Goal: Information Seeking & Learning: Find specific fact

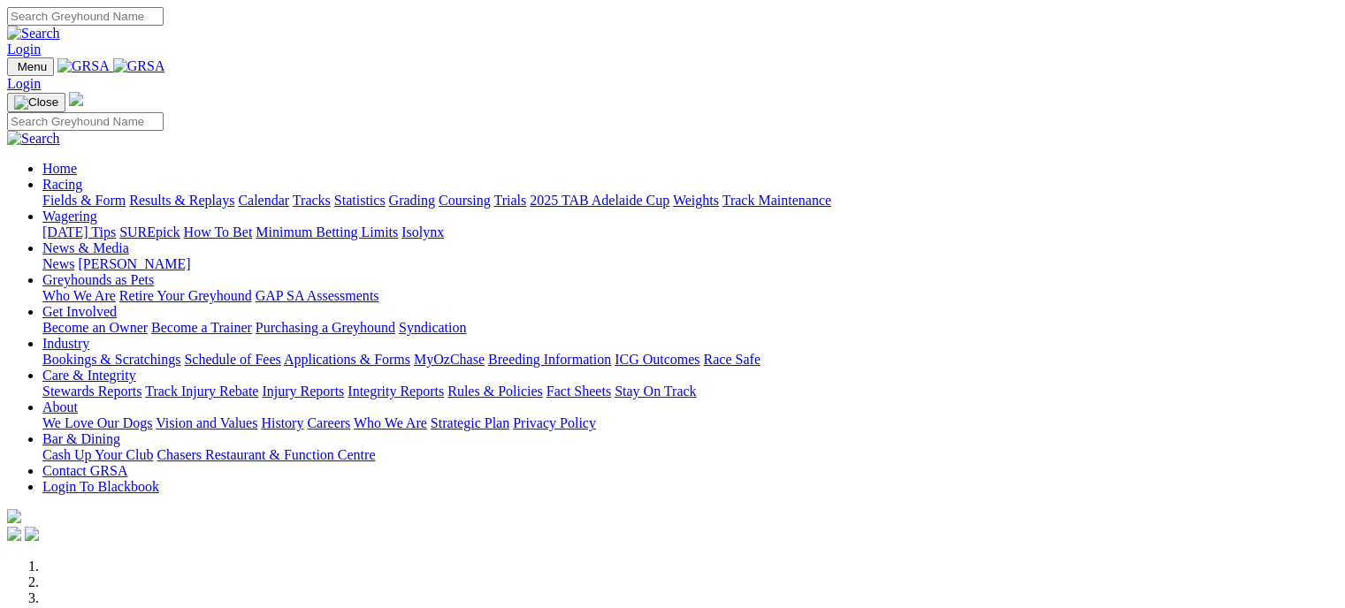
click at [230, 193] on link "Results & Replays" at bounding box center [181, 200] width 105 height 15
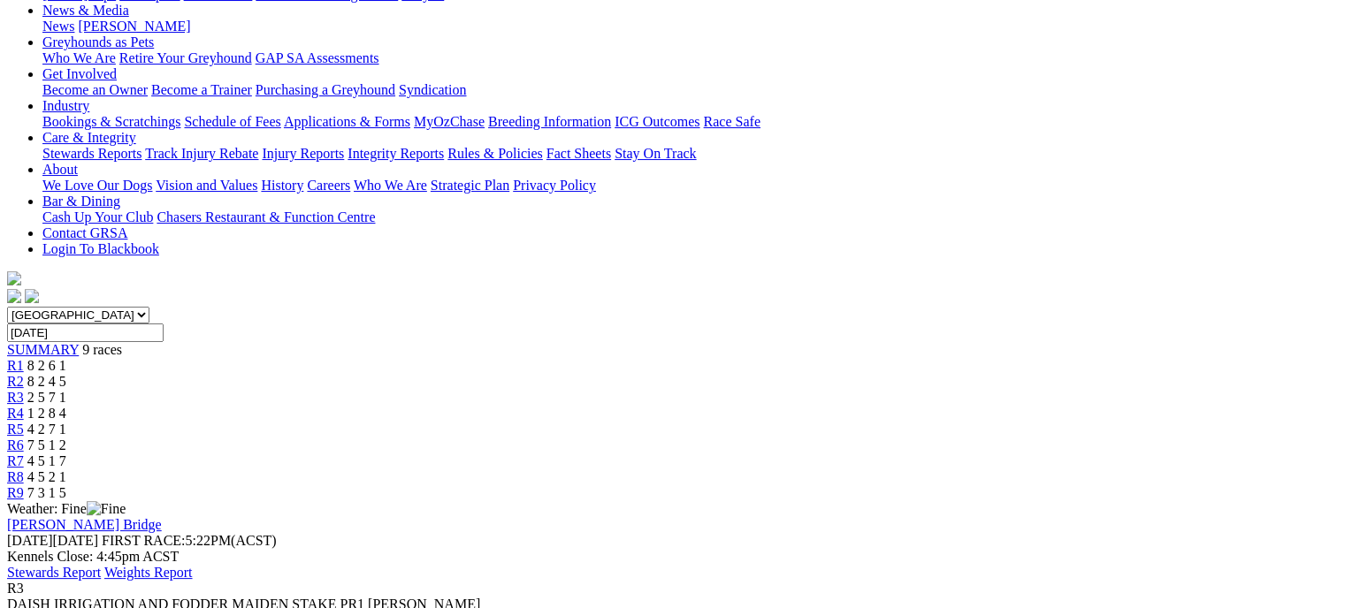
scroll to position [122, 0]
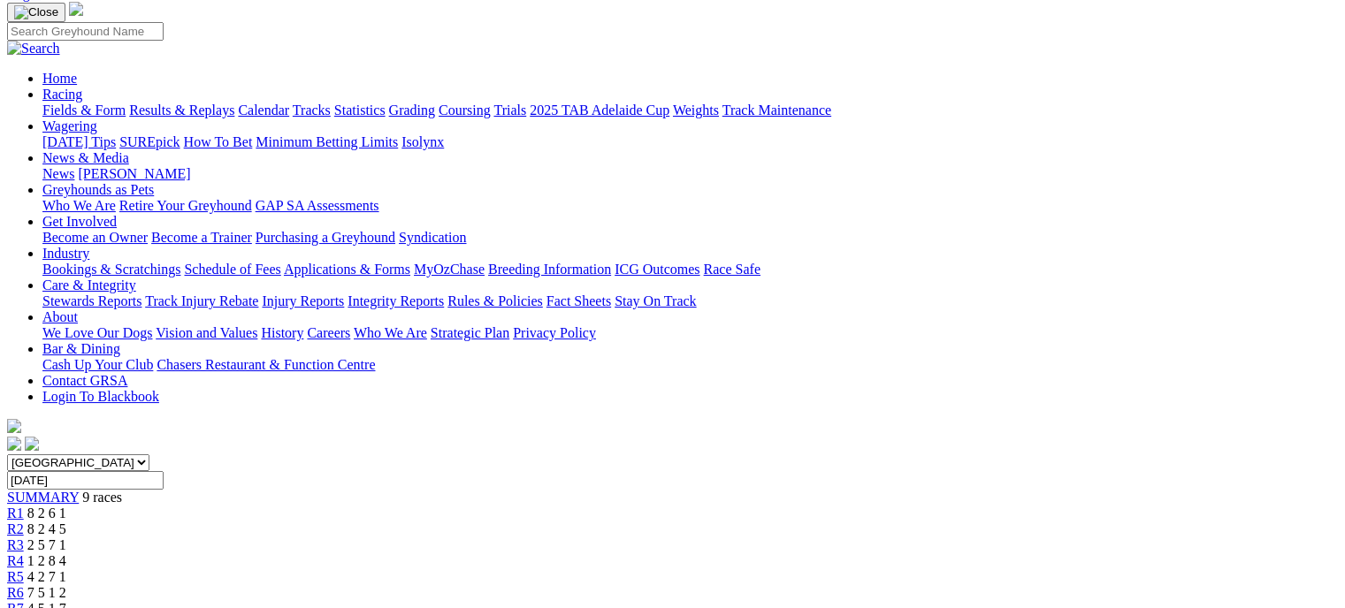
click at [789, 570] on div "R5 4 2 7 1" at bounding box center [672, 578] width 1331 height 16
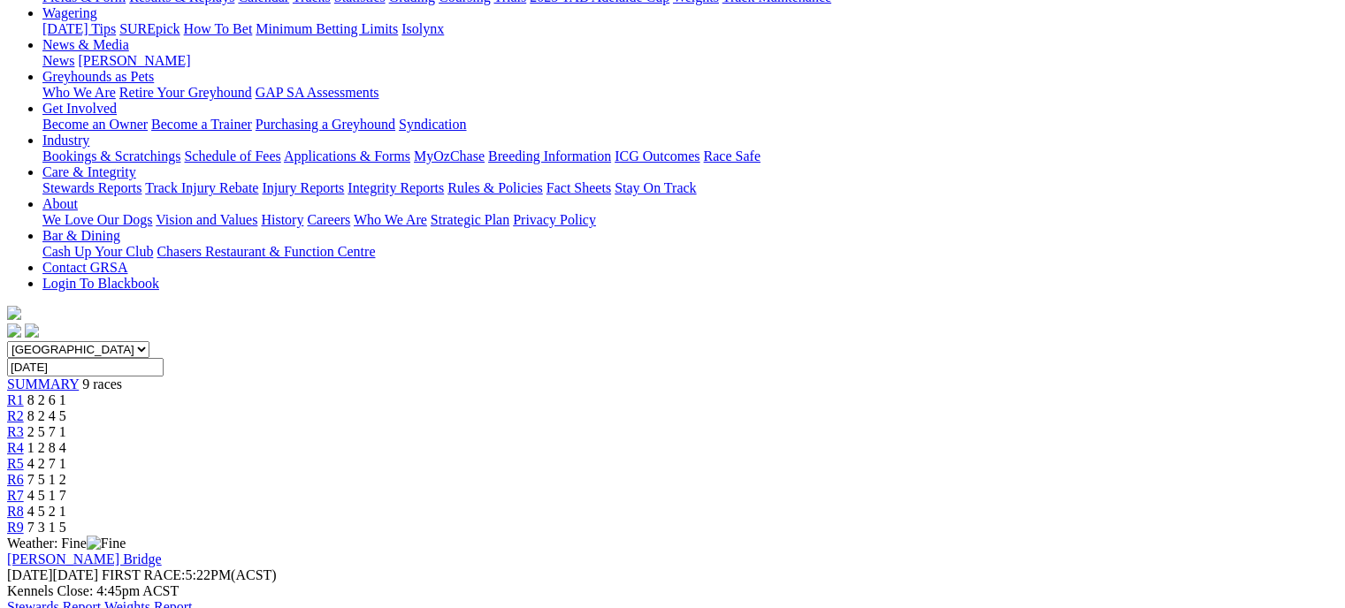
scroll to position [230, 0]
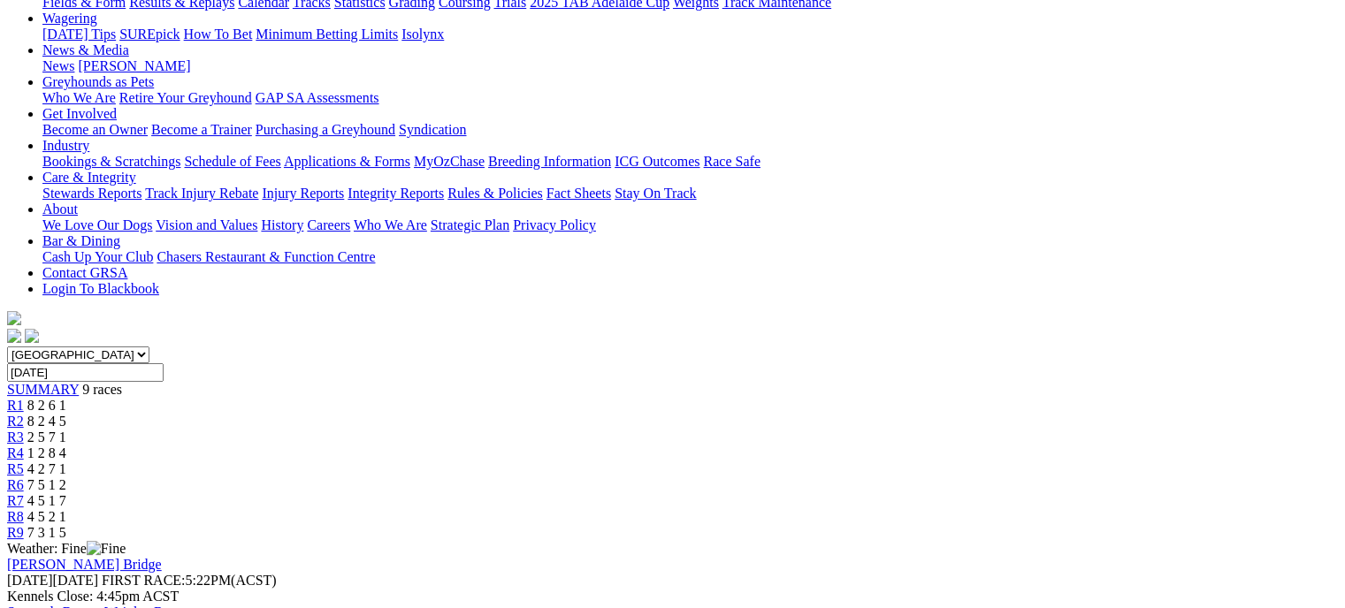
click at [24, 478] on link "R6" at bounding box center [15, 485] width 17 height 15
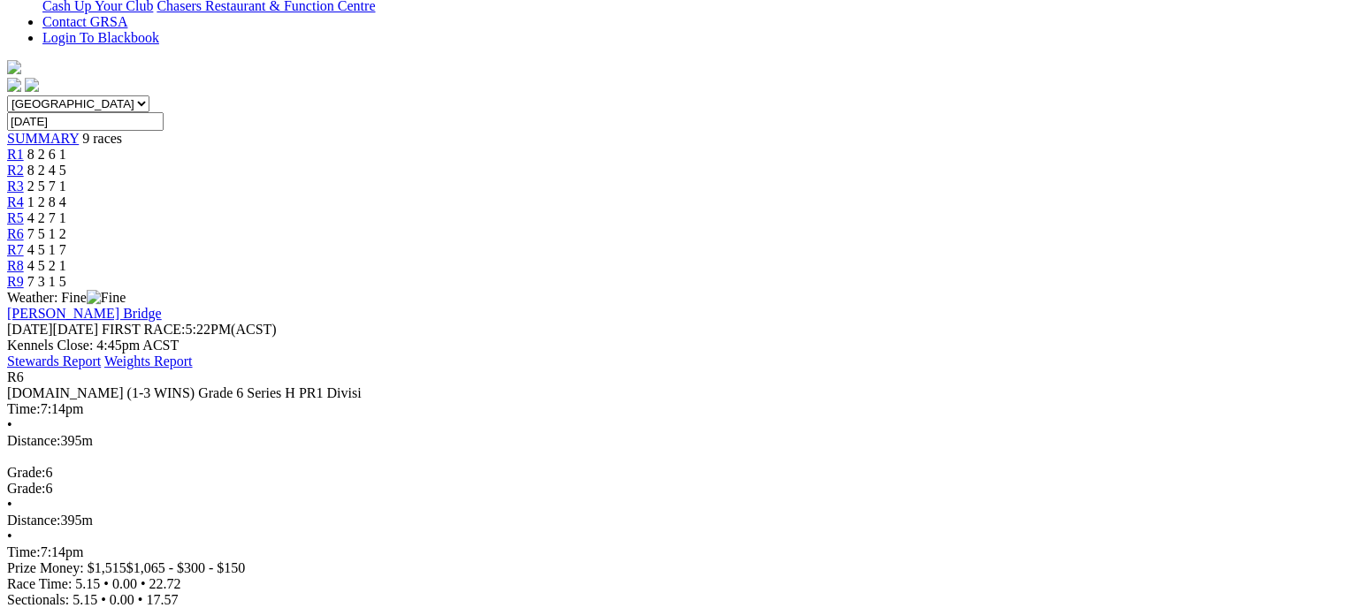
scroll to position [509, 0]
